Goal: Browse casually

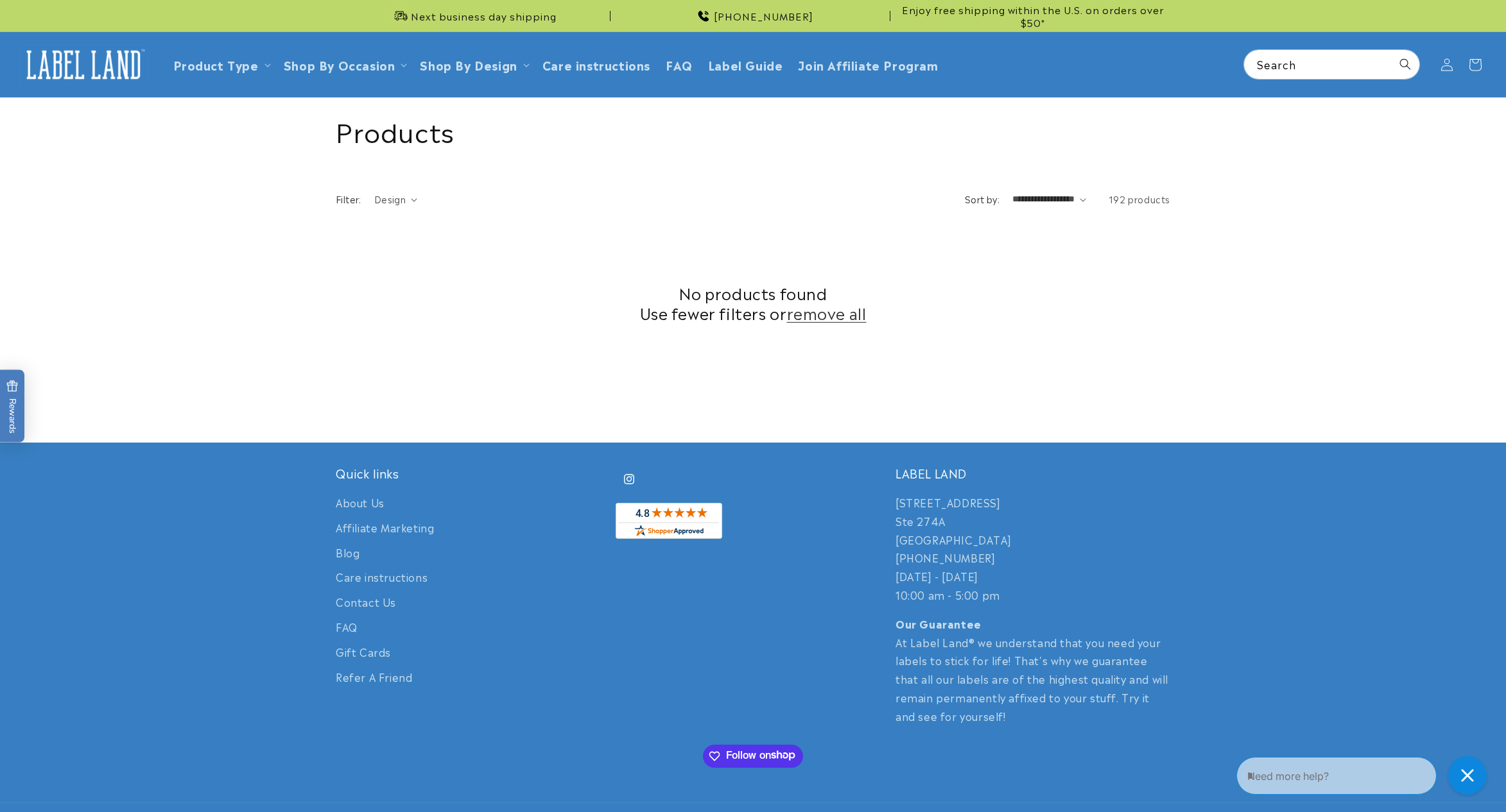
scroll to position [118, 0]
